Goal: Obtain resource: Obtain resource

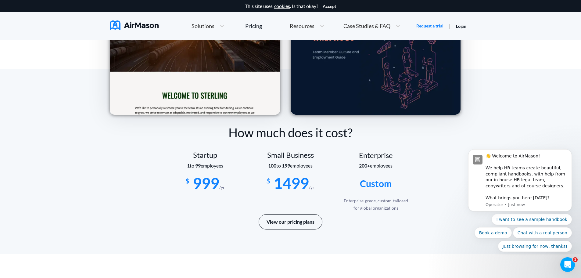
scroll to position [976, 0]
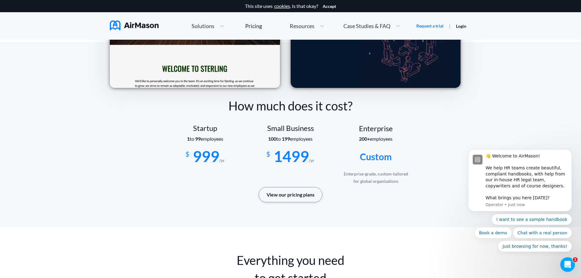
click at [285, 197] on button "View our pricing plans" at bounding box center [291, 194] width 64 height 15
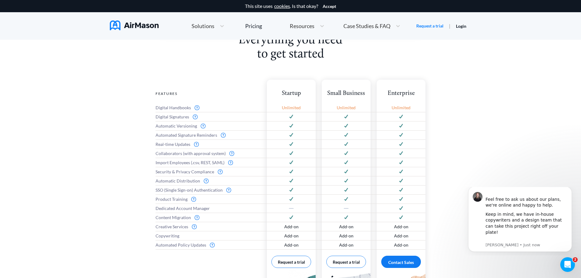
scroll to position [244, 0]
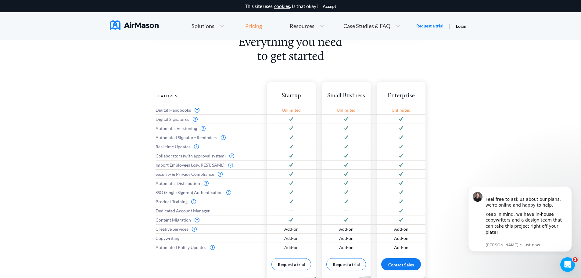
click at [253, 28] on div "Pricing" at bounding box center [253, 25] width 17 height 5
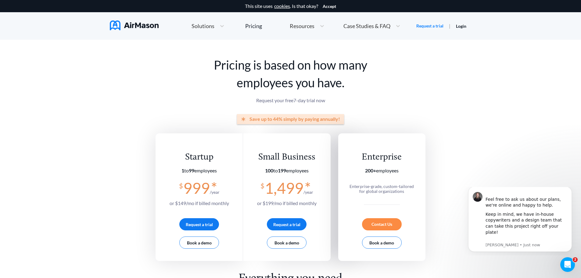
scroll to position [0, 0]
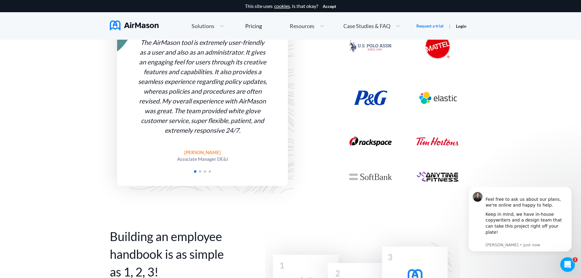
scroll to position [296, 0]
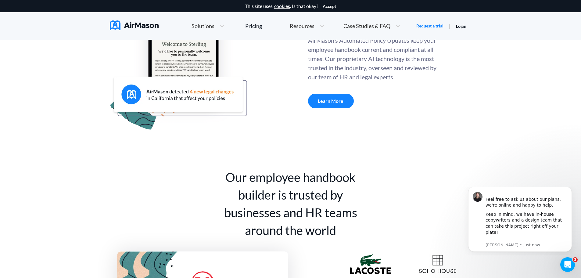
click at [306, 24] on span "Resources" at bounding box center [302, 25] width 25 height 5
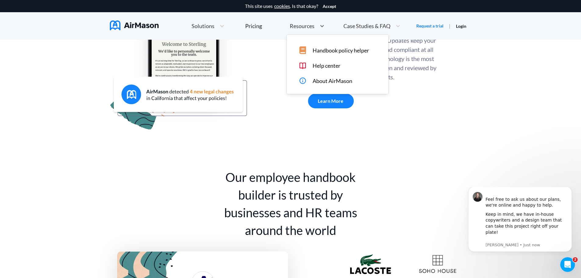
click at [333, 52] on span "Handbook policy helper" at bounding box center [340, 50] width 56 height 6
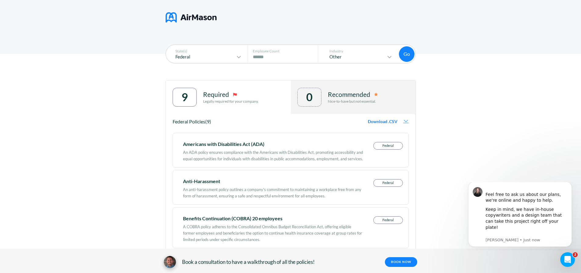
scroll to position [62, 0]
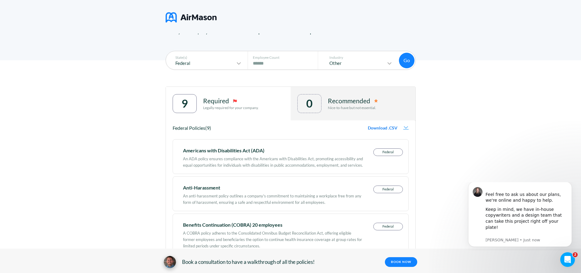
click at [339, 99] on p "Recommended" at bounding box center [349, 100] width 42 height 7
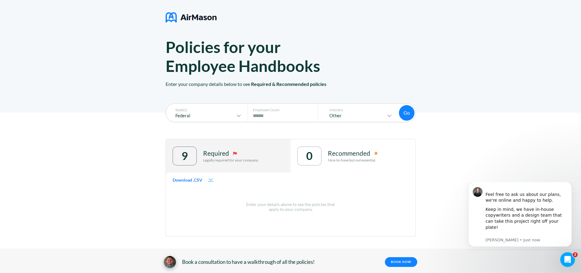
scroll to position [10, 0]
click at [259, 148] on div "Required Legally required for your company." at bounding box center [230, 156] width 55 height 19
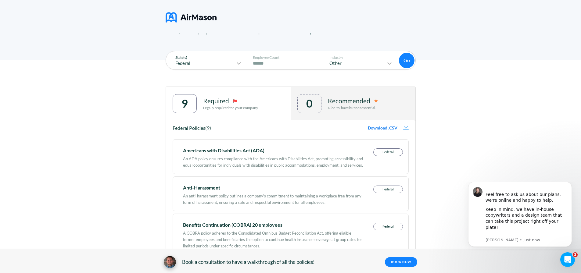
click at [229, 67] on div "State(s) Federal" at bounding box center [206, 60] width 76 height 18
click at [242, 63] on icon at bounding box center [238, 63] width 7 height 7
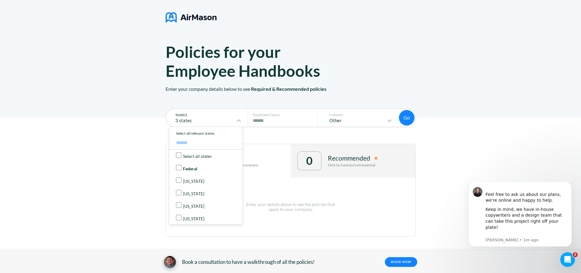
scroll to position [0, 0]
click at [130, 172] on div "State(s) 2 states Select all states Federal [US_STATE] [US_STATE] [US_STATE] [U…" at bounding box center [290, 195] width 581 height 155
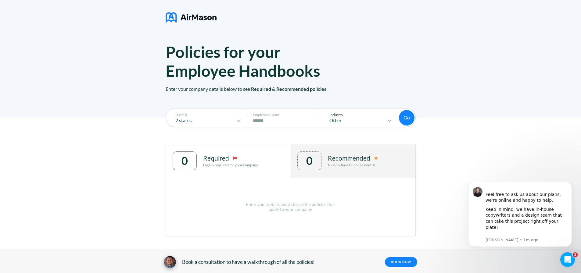
click at [365, 117] on p "Industry" at bounding box center [358, 115] width 70 height 4
click at [386, 120] on p "Other" at bounding box center [354, 120] width 62 height 5
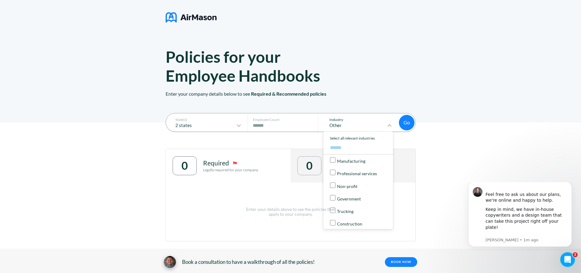
scroll to position [63, 0]
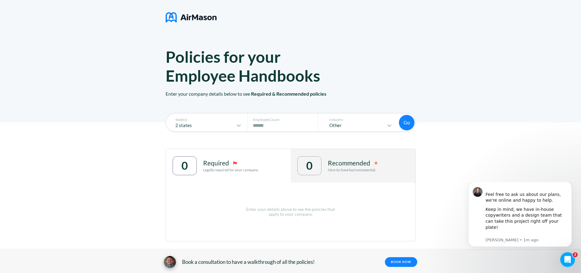
click at [244, 232] on div "Enter your details above to see the policies that apply to your company." at bounding box center [290, 212] width 249 height 59
click at [213, 129] on div "2 states" at bounding box center [205, 125] width 73 height 7
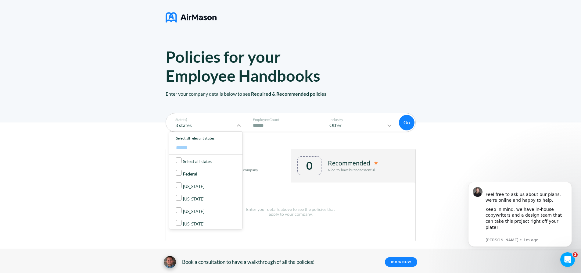
click at [140, 186] on div "State(s) 3 states Select all states Federal [US_STATE] [US_STATE] [US_STATE] [U…" at bounding box center [290, 200] width 581 height 155
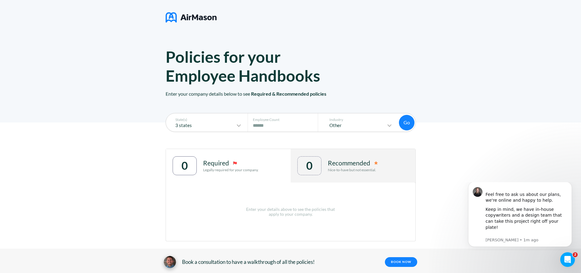
click at [408, 124] on button "Go" at bounding box center [407, 123] width 16 height 16
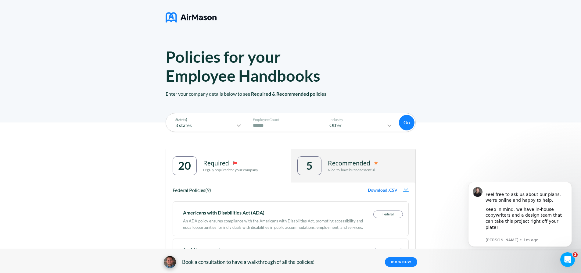
click at [223, 125] on p "3 states" at bounding box center [202, 125] width 66 height 5
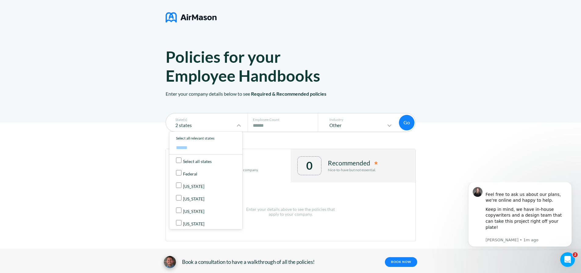
click at [407, 121] on button "Go" at bounding box center [407, 123] width 16 height 16
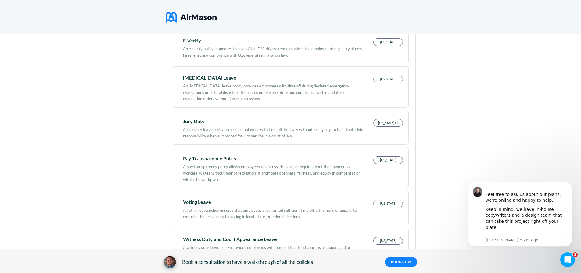
scroll to position [366, 0]
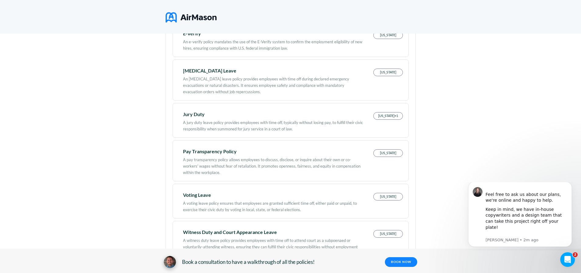
click at [220, 155] on div "A pay transparency policy allows employees to discuss, disclose, or inquire abo…" at bounding box center [273, 165] width 180 height 22
click at [220, 152] on div "Pay Transparency Policy" at bounding box center [273, 151] width 180 height 4
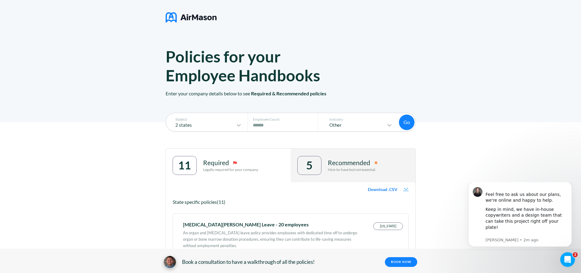
scroll to position [0, 0]
click at [308, 164] on div "5" at bounding box center [309, 165] width 24 height 19
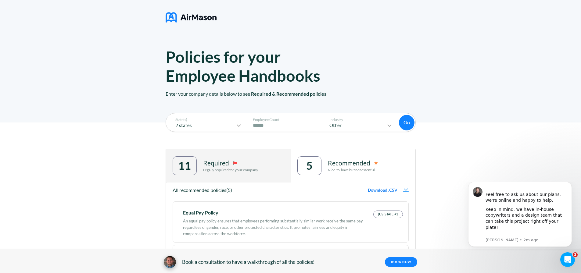
click at [275, 162] on div "11 Required Legally required for your company." at bounding box center [228, 166] width 125 height 34
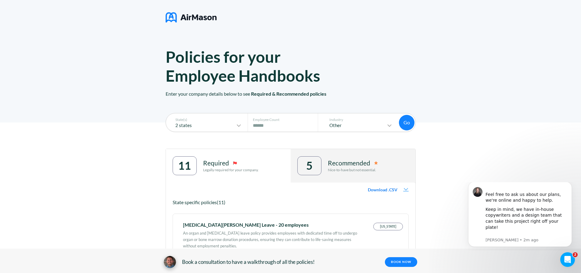
click at [388, 190] on span "Download .CSV" at bounding box center [383, 189] width 30 height 5
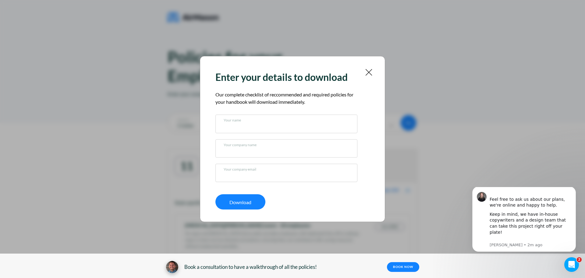
click at [248, 128] on input "text" at bounding box center [287, 125] width 126 height 6
type input "**********"
click at [248, 151] on input "text" at bounding box center [287, 150] width 126 height 6
type input "*"
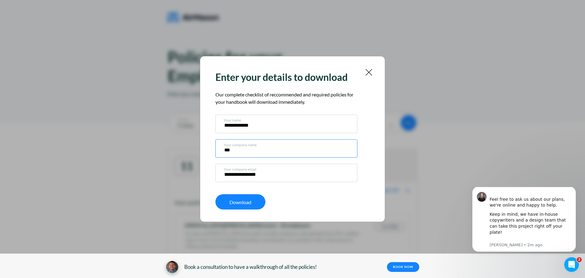
type input "***"
click at [260, 173] on input "**********" at bounding box center [287, 174] width 126 height 6
click at [273, 174] on input "**********" at bounding box center [287, 174] width 126 height 6
click at [246, 173] on input "**********" at bounding box center [287, 174] width 126 height 6
type input "**********"
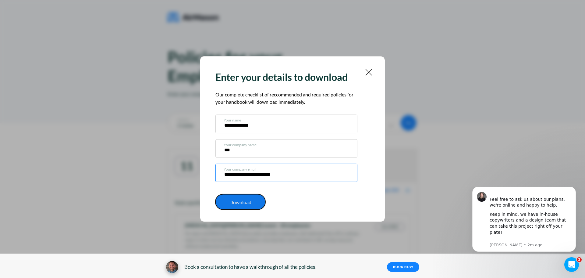
click at [247, 201] on p "Download" at bounding box center [241, 201] width 50 height 5
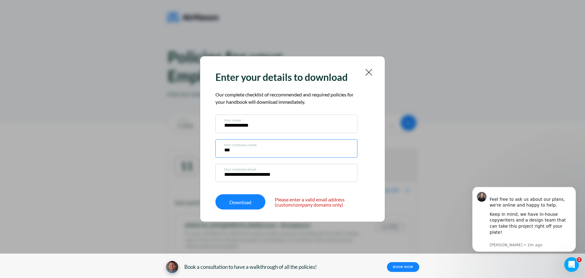
click at [258, 147] on input "***" at bounding box center [287, 150] width 126 height 6
click at [299, 176] on input "**********" at bounding box center [287, 174] width 126 height 6
click at [371, 69] on img at bounding box center [369, 72] width 8 height 8
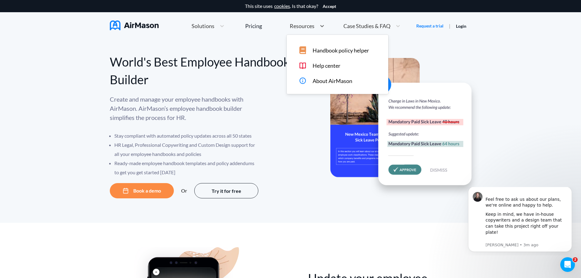
click at [296, 26] on span "Resources" at bounding box center [302, 25] width 25 height 5
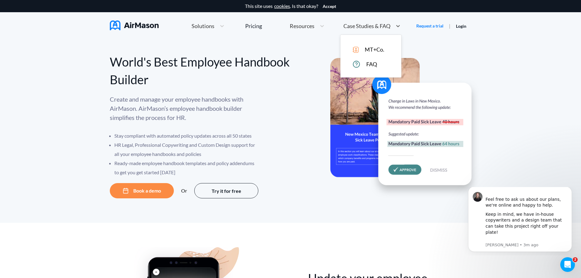
click at [359, 25] on span "Case Studies & FAQ" at bounding box center [366, 25] width 47 height 5
click at [302, 26] on span "Resources" at bounding box center [302, 25] width 25 height 5
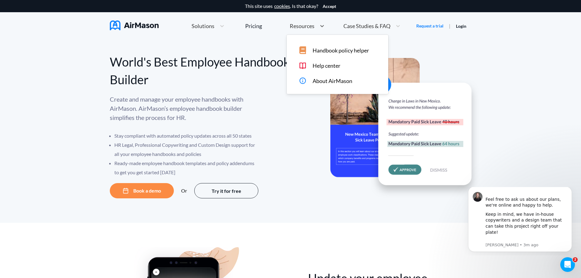
click at [321, 67] on span "Help center" at bounding box center [326, 65] width 28 height 6
